Goal: Information Seeking & Learning: Check status

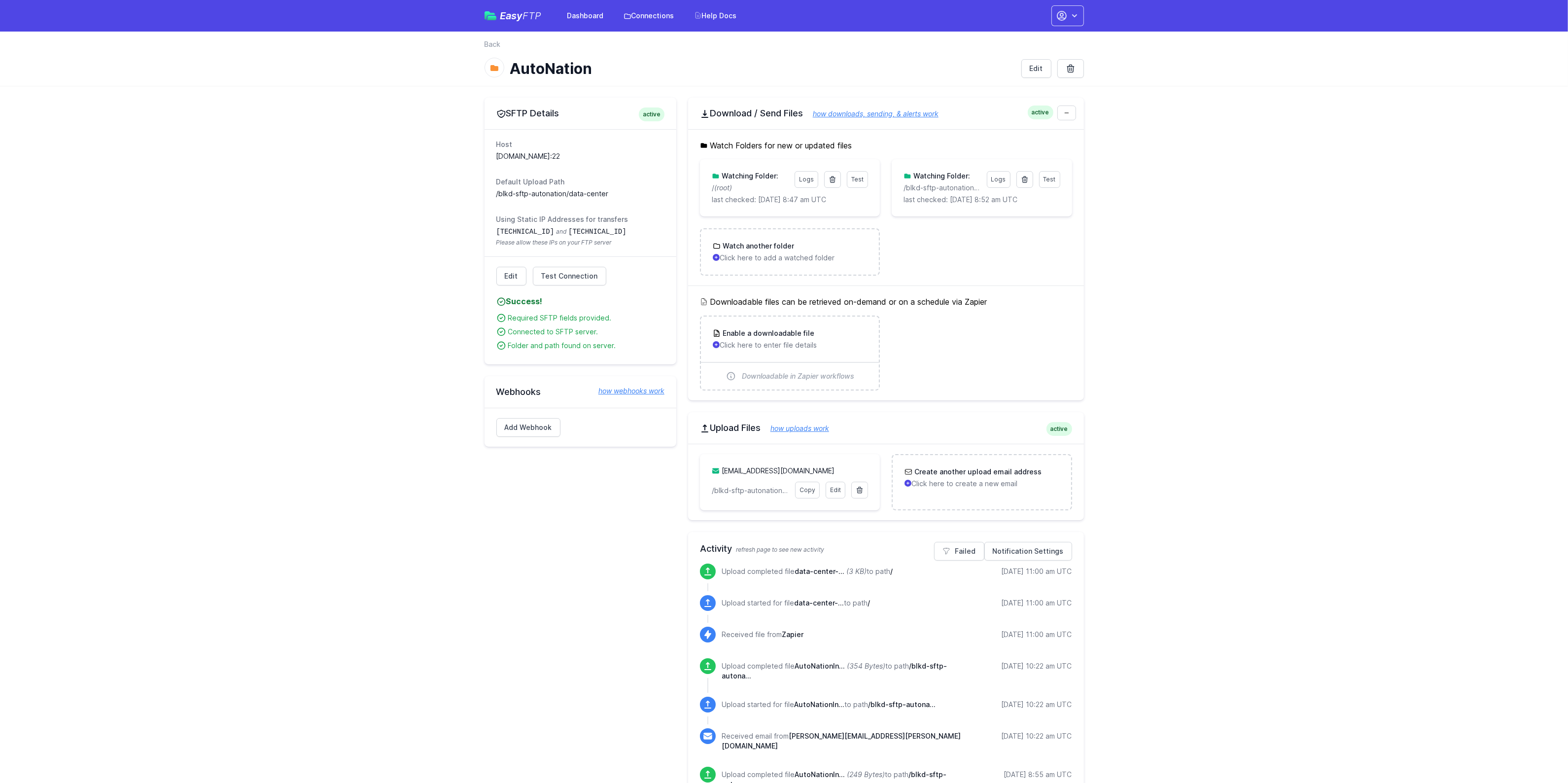
drag, startPoint x: 614, startPoint y: 160, endPoint x: 489, endPoint y: 143, distance: 126.2
click at [489, 143] on div "Host [DOMAIN_NAME]:22 Default Upload Path /blkd-sftp-autonation/data-center Usi…" at bounding box center [580, 192] width 192 height 127
copy div "Host [DOMAIN_NAME]:22"
click at [540, 181] on dt "Default Upload Path" at bounding box center [580, 181] width 168 height 10
drag, startPoint x: 632, startPoint y: 217, endPoint x: 484, endPoint y: 212, distance: 148.1
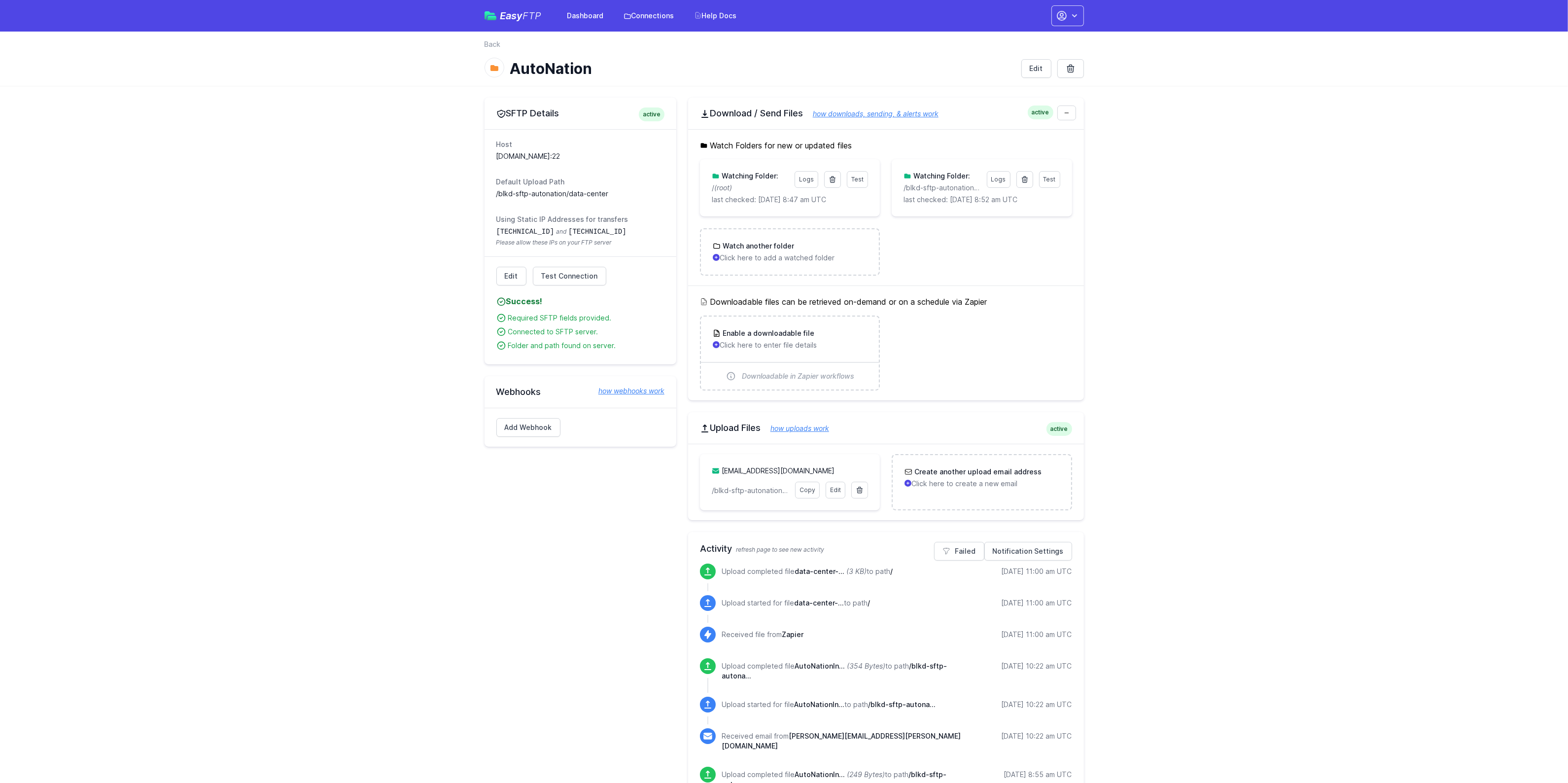
click at [958, 188] on p "/blkd-sftp-autonation/data-center" at bounding box center [942, 187] width 77 height 10
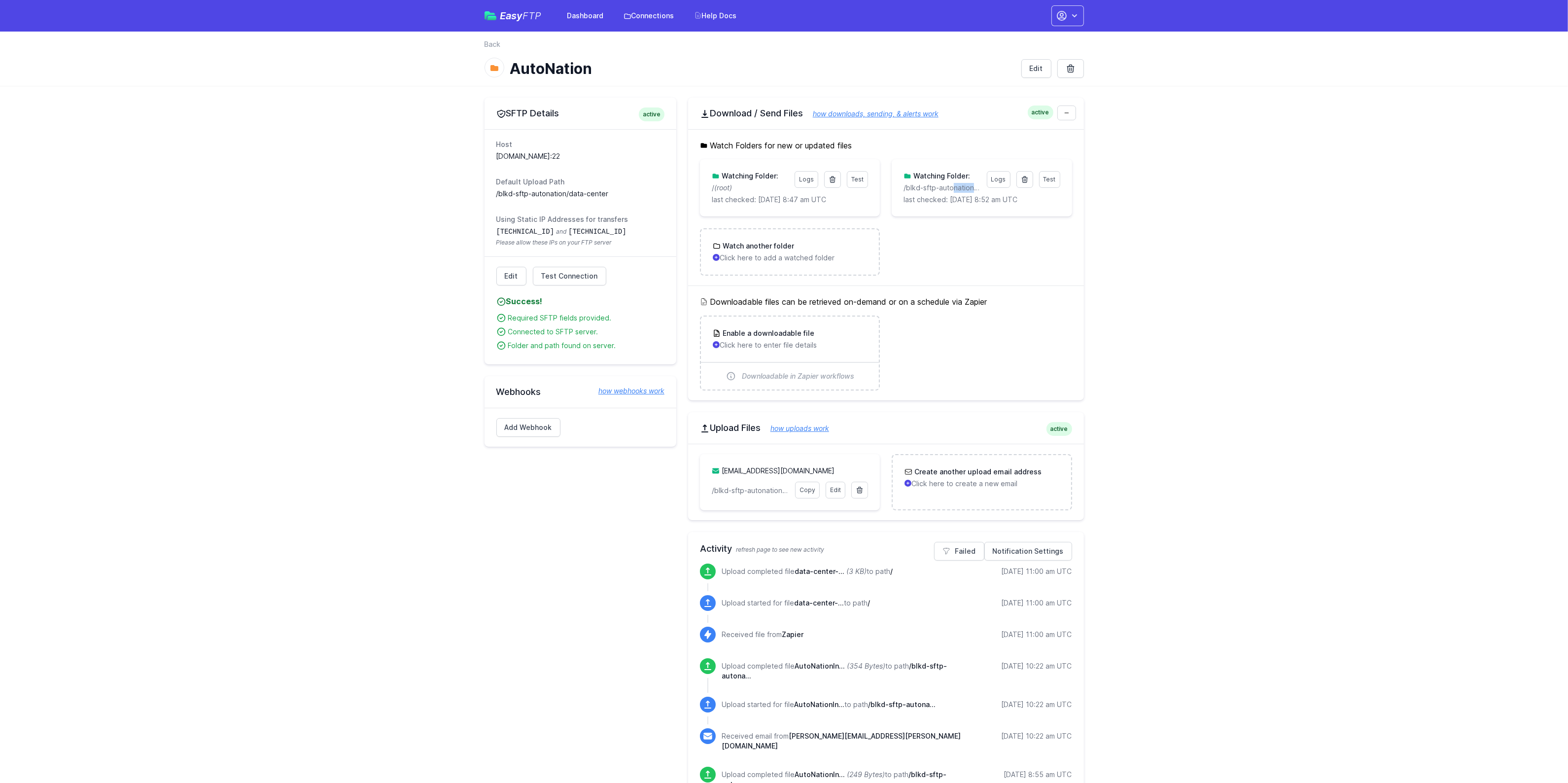
click at [958, 188] on p "/blkd-sftp-autonation/data-center" at bounding box center [942, 187] width 77 height 10
click at [996, 178] on link "Logs" at bounding box center [999, 179] width 23 height 17
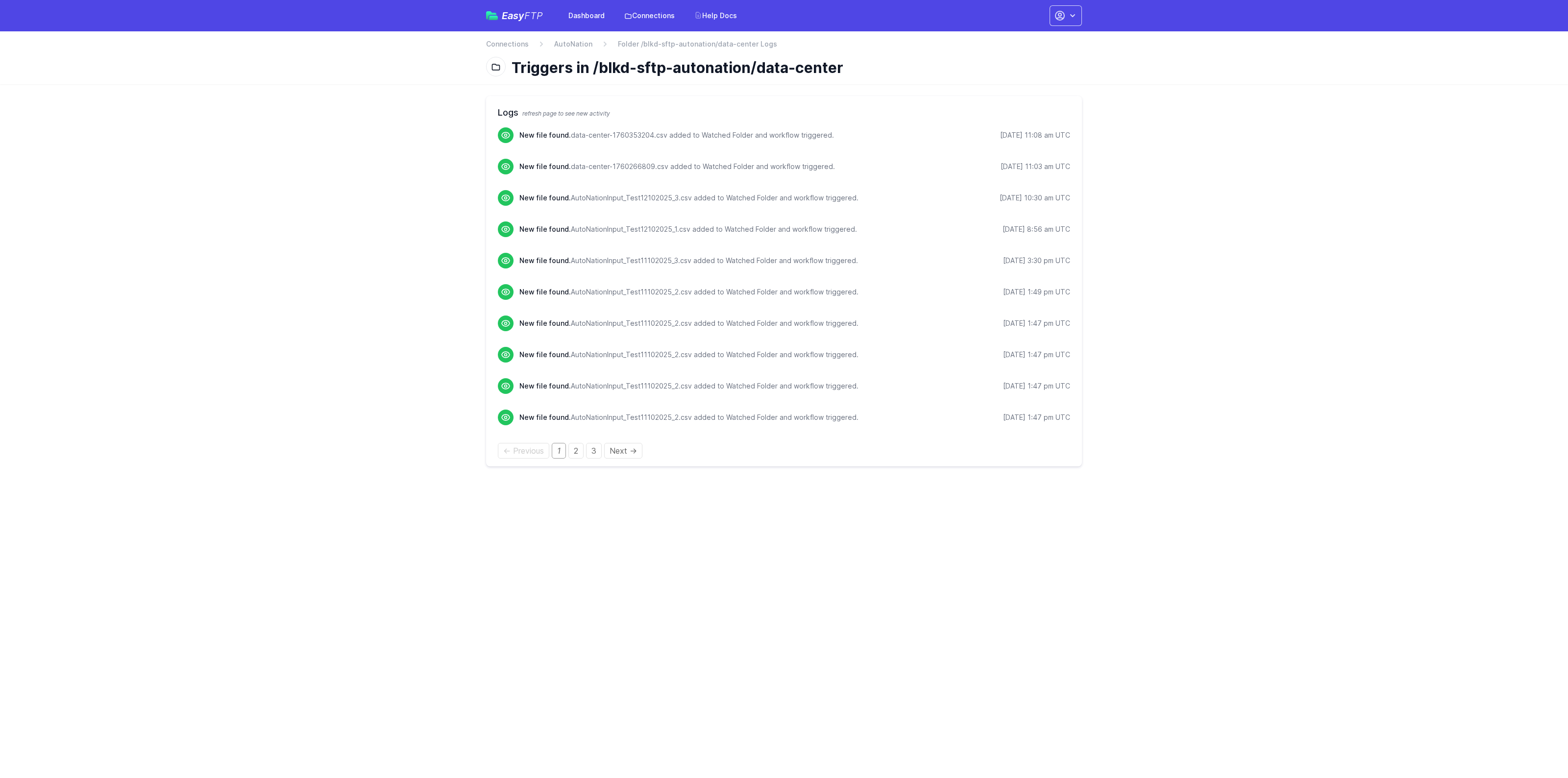
drag, startPoint x: 851, startPoint y: 69, endPoint x: 593, endPoint y: 68, distance: 258.0
click at [593, 68] on h1 "Triggers in /blkd-sftp-autonation/data-center" at bounding box center [792, 68] width 562 height 17
copy h1 "/blkd-sftp-autonation/data-center"
click at [1279, 166] on main "Logs refresh page to see new activity New file found. data-center-1760353204.cs…" at bounding box center [784, 281] width 1568 height 394
